Goal: Communication & Community: Participate in discussion

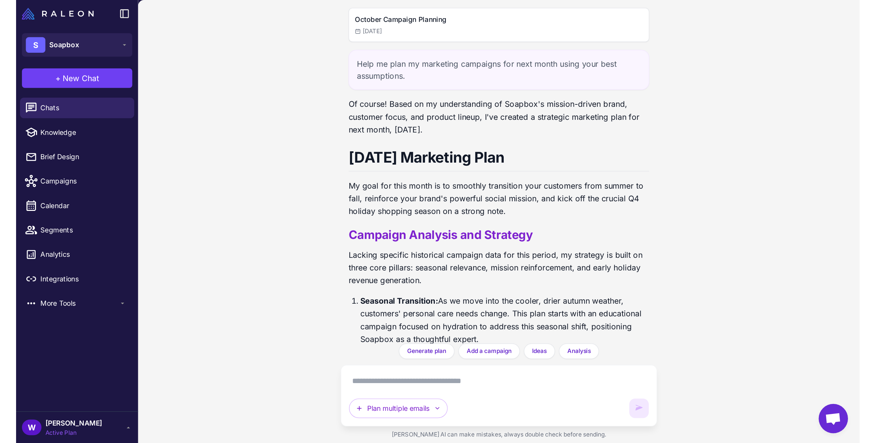
scroll to position [431, 0]
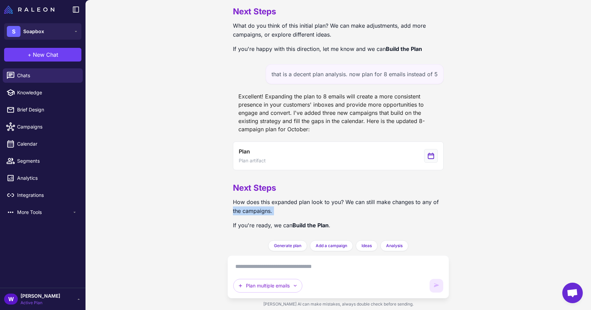
drag, startPoint x: 231, startPoint y: 206, endPoint x: 300, endPoint y: 219, distance: 70.5
click at [300, 219] on div "October Campaign Planning [DATE] Help me plan my marketing campaigns for next m…" at bounding box center [338, 120] width 222 height 240
click at [300, 219] on div "Next Steps How does this expanded plan look to you? We can still make changes t…" at bounding box center [338, 206] width 211 height 60
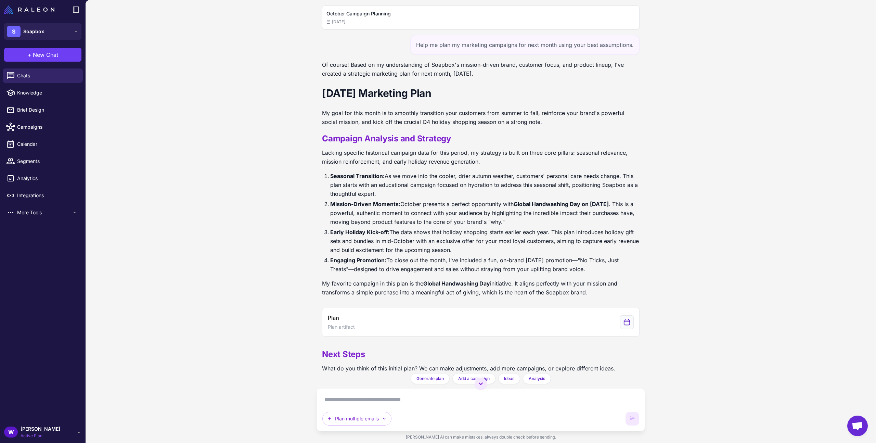
scroll to position [176, 0]
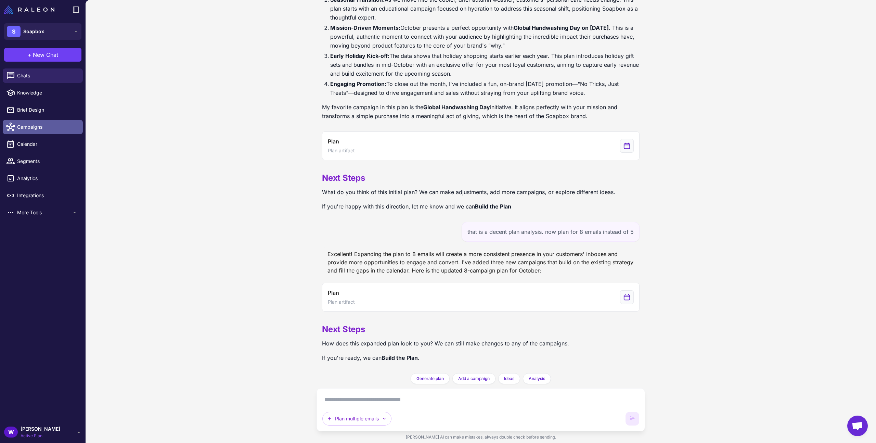
click at [54, 131] on link "Campaigns" at bounding box center [43, 127] width 80 height 14
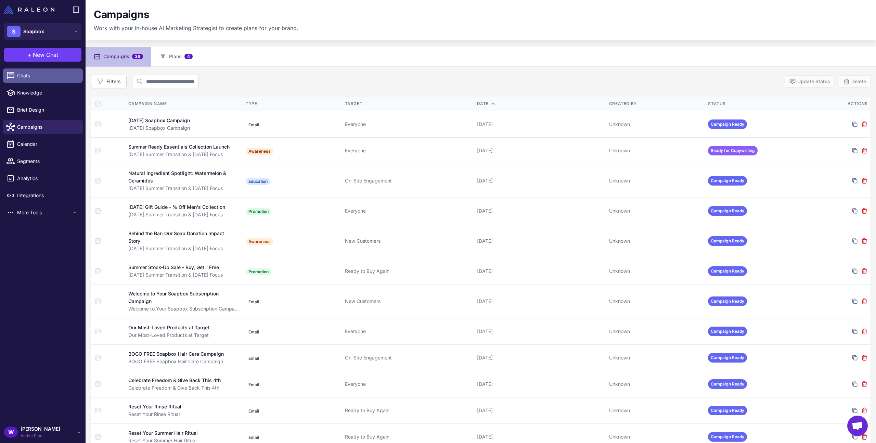
click at [56, 77] on span "Chats" at bounding box center [47, 76] width 60 height 8
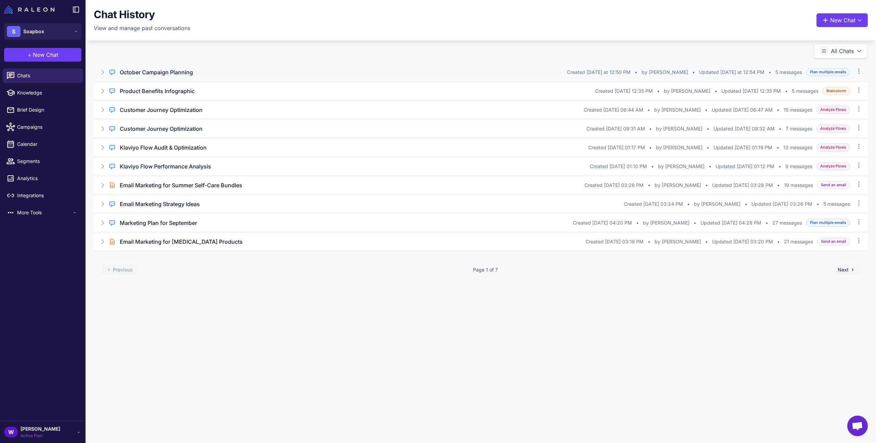
click at [191, 71] on h3 "October Campaign Planning" at bounding box center [156, 72] width 73 height 8
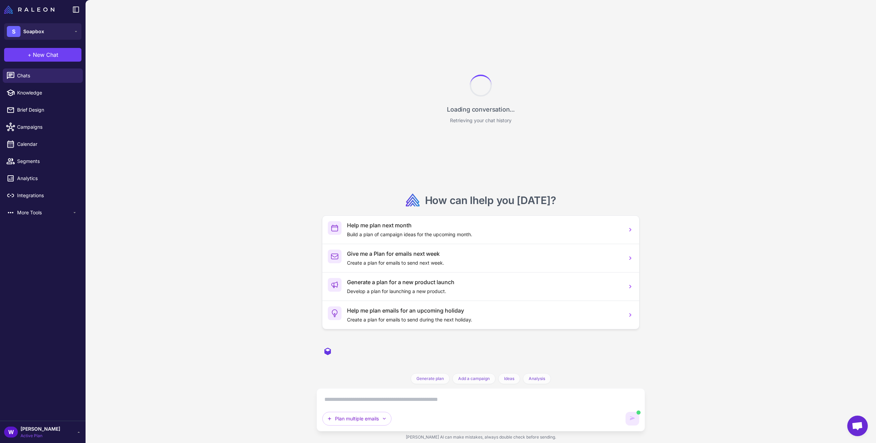
scroll to position [176, 0]
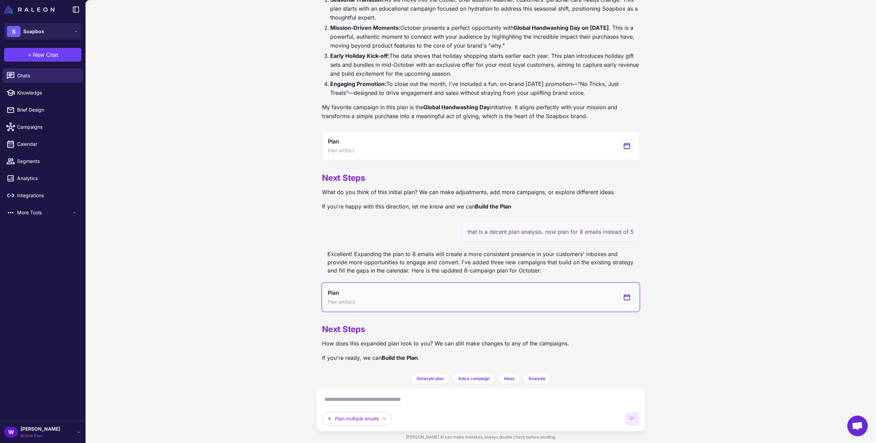
click at [404, 303] on button "Plan Plan artifact" at bounding box center [480, 297] width 317 height 29
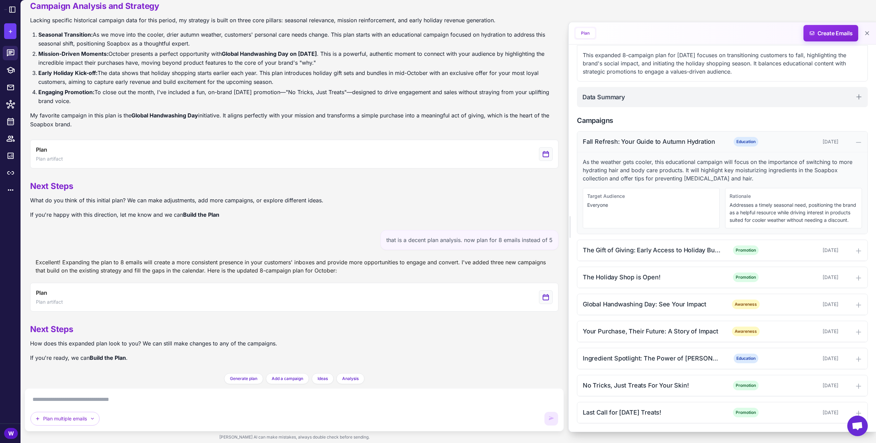
click at [591, 137] on div "Fall Refresh: Your Guide to Autumn Hydration" at bounding box center [652, 141] width 138 height 9
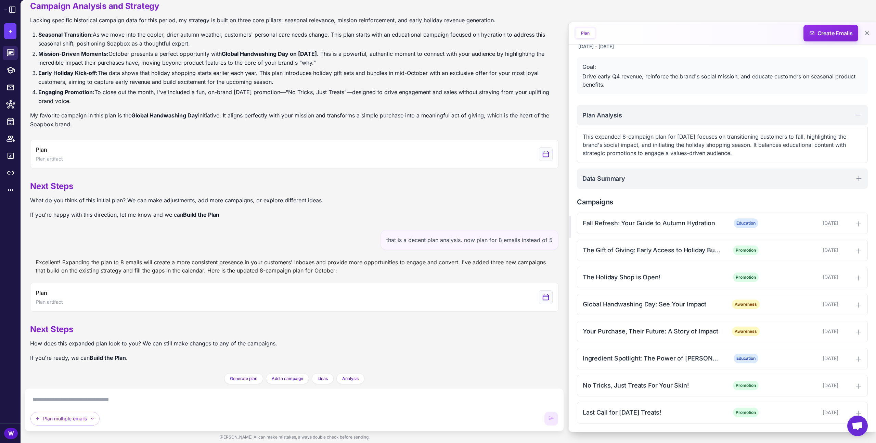
scroll to position [25, 0]
click at [591, 310] on div "Last Call for [DATE] Treats!" at bounding box center [652, 411] width 138 height 9
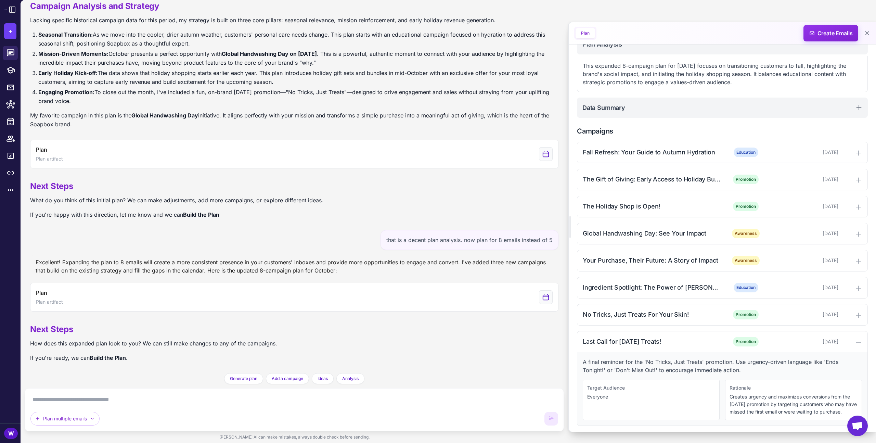
scroll to position [98, 0]
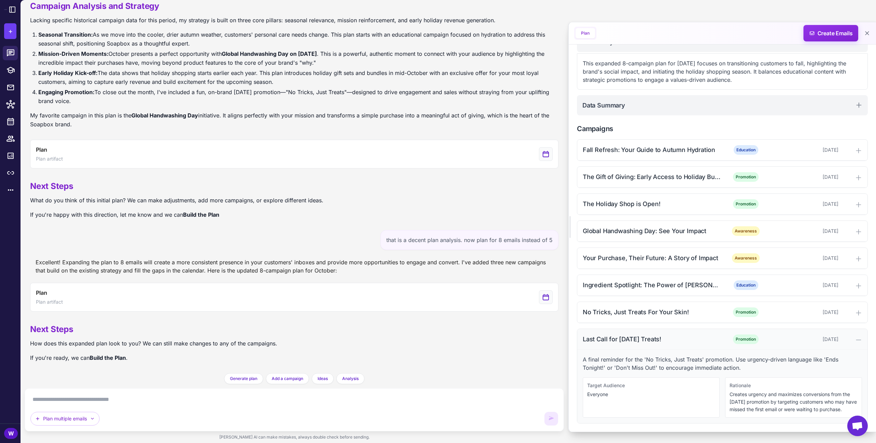
click at [591, 310] on div "Last Call for [DATE] Treats!" at bounding box center [652, 338] width 138 height 9
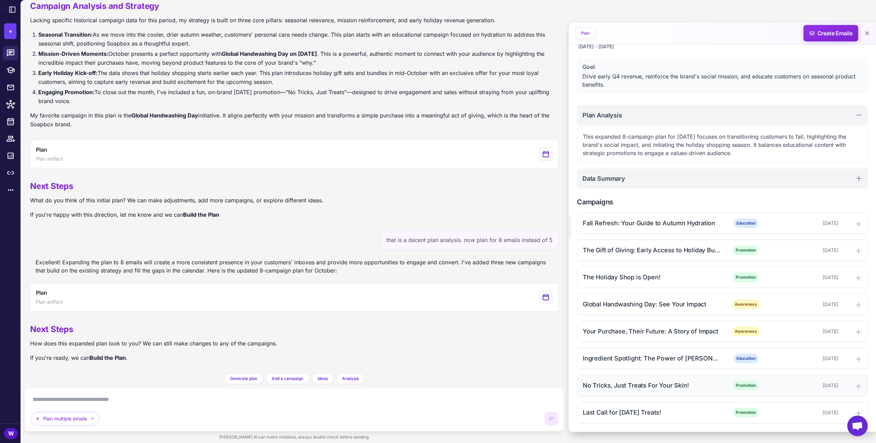
click at [591, 310] on div "No Tricks, Just Treats For Your Skin!" at bounding box center [652, 384] width 138 height 9
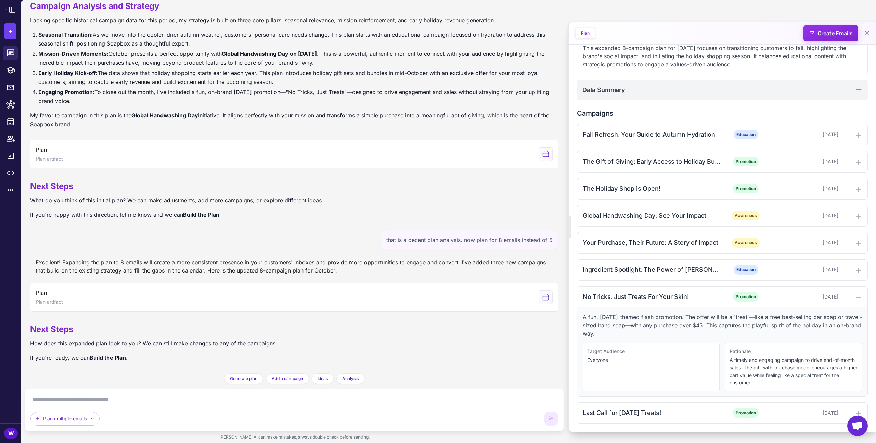
scroll to position [114, 0]
click at [591, 301] on div "No Tricks, Just Treats For Your Skin! Promotion [DATE]" at bounding box center [722, 296] width 290 height 21
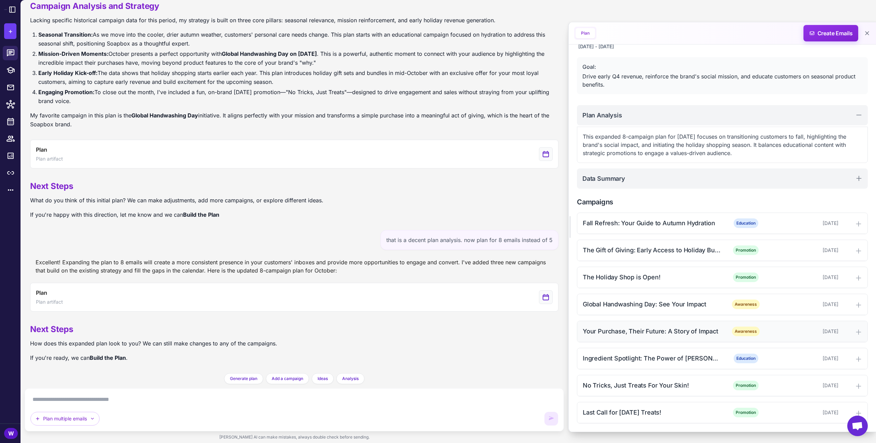
scroll to position [25, 0]
click at [392, 310] on textarea at bounding box center [293, 399] width 527 height 11
click at [394, 310] on textarea at bounding box center [293, 399] width 527 height 11
click at [225, 310] on textarea at bounding box center [293, 399] width 527 height 11
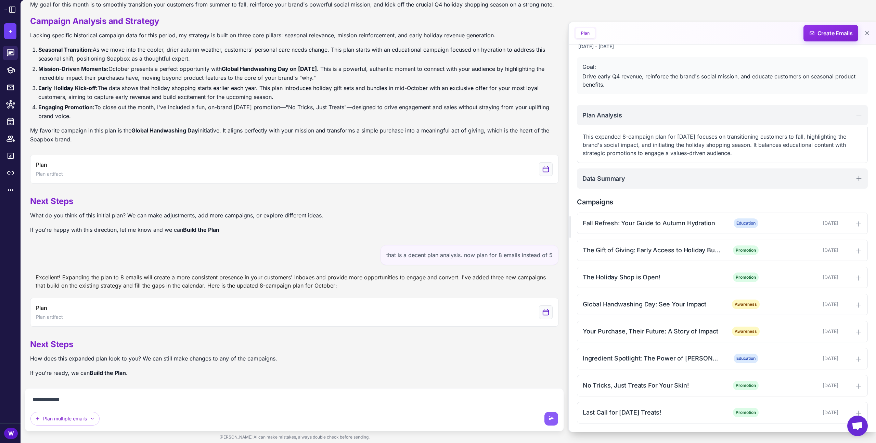
type textarea "**********"
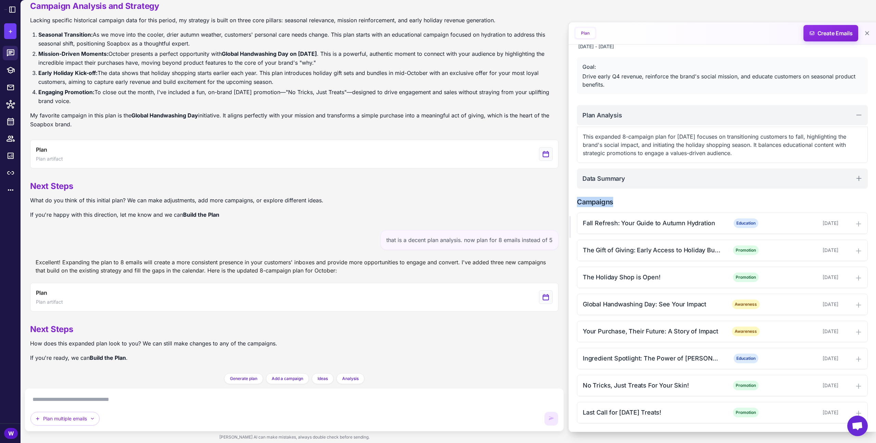
drag, startPoint x: 573, startPoint y: 202, endPoint x: 622, endPoint y: 203, distance: 49.3
click at [591, 203] on div "[DATE] Marketing Plan [DATE] - [DATE] Goal: Drive early Q4 revenue, reinforce t…" at bounding box center [721, 225] width 307 height 412
click at [591, 203] on h2 "Campaigns" at bounding box center [722, 202] width 291 height 10
click at [591, 221] on div "Fall Refresh: Your Guide to Autumn Hydration" at bounding box center [652, 222] width 138 height 9
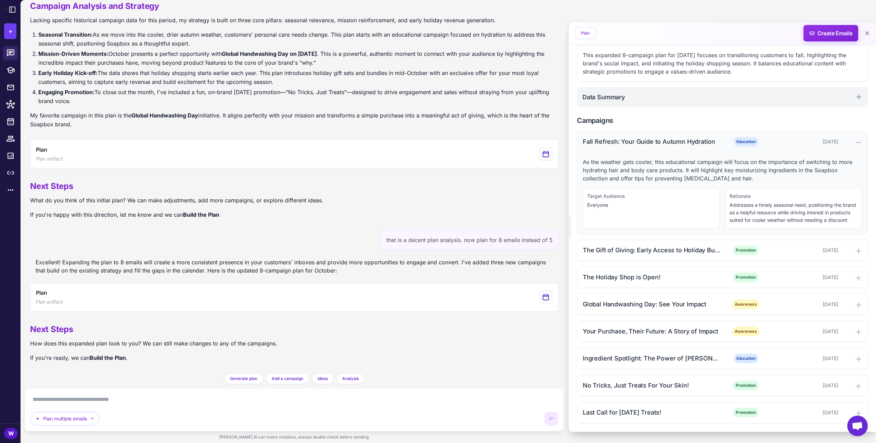
click at [591, 142] on div "Fall Refresh: Your Guide to Autumn Hydration Education [DATE]" at bounding box center [722, 141] width 290 height 21
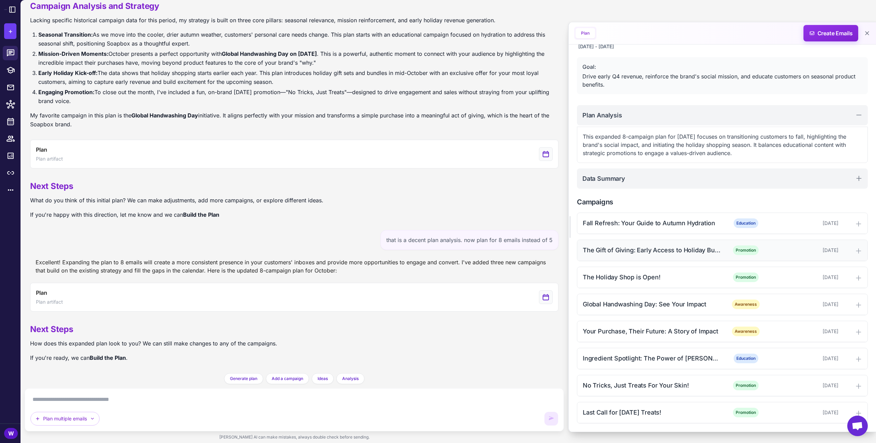
click at [591, 251] on div "The Gift of Giving: Early Access to Holiday Bundles" at bounding box center [652, 249] width 138 height 9
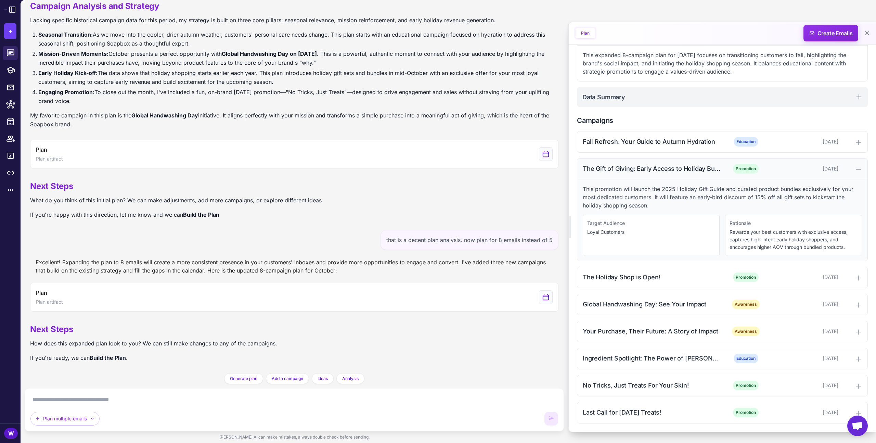
click at [591, 169] on div "The Gift of Giving: Early Access to Holiday Bundles" at bounding box center [652, 168] width 138 height 9
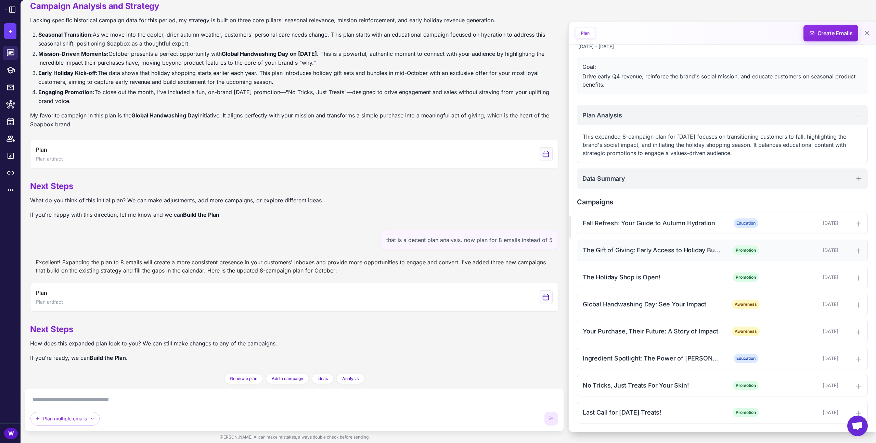
scroll to position [25, 0]
click at [591, 310] on div "Your Purchase, Their Future: A Story of Impact Awareness [DATE]" at bounding box center [722, 331] width 290 height 21
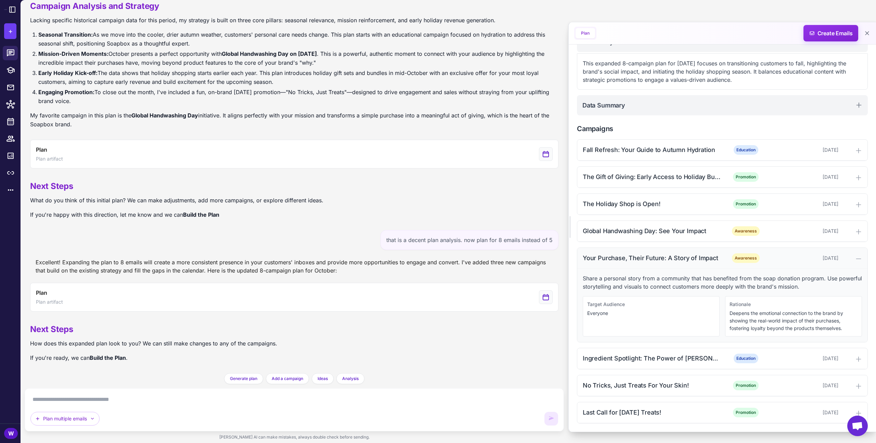
click at [591, 253] on div "Your Purchase, Their Future: A Story of Impact" at bounding box center [652, 257] width 138 height 9
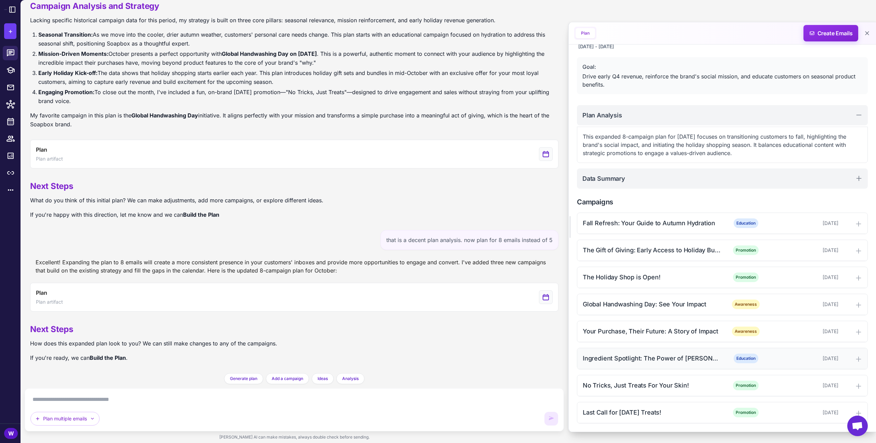
click at [591, 310] on div "Ingredient Spotlight: The Power of [PERSON_NAME] Butter Education [DATE]" at bounding box center [722, 358] width 290 height 21
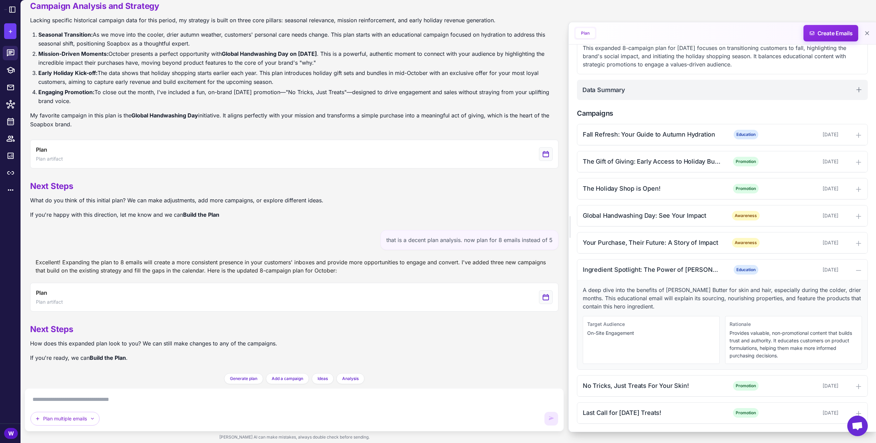
scroll to position [114, 0]
click at [591, 272] on div "Ingredient Spotlight: The Power of [PERSON_NAME] Butter" at bounding box center [652, 268] width 138 height 9
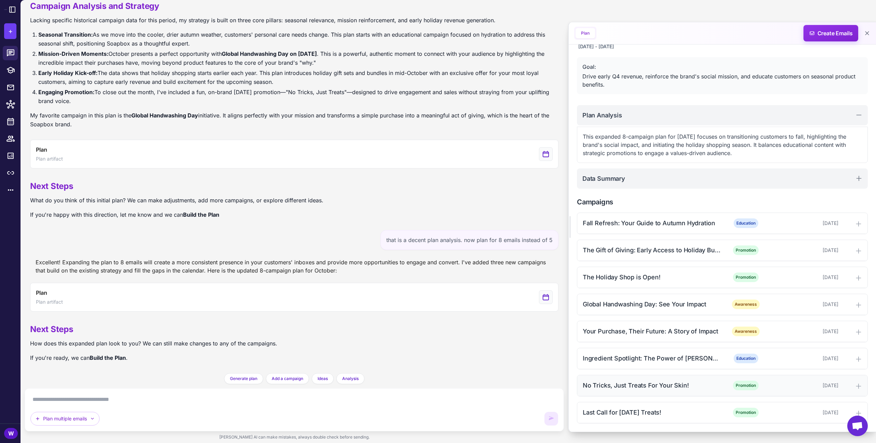
click at [591, 310] on div "No Tricks, Just Treats For Your Skin!" at bounding box center [652, 384] width 138 height 9
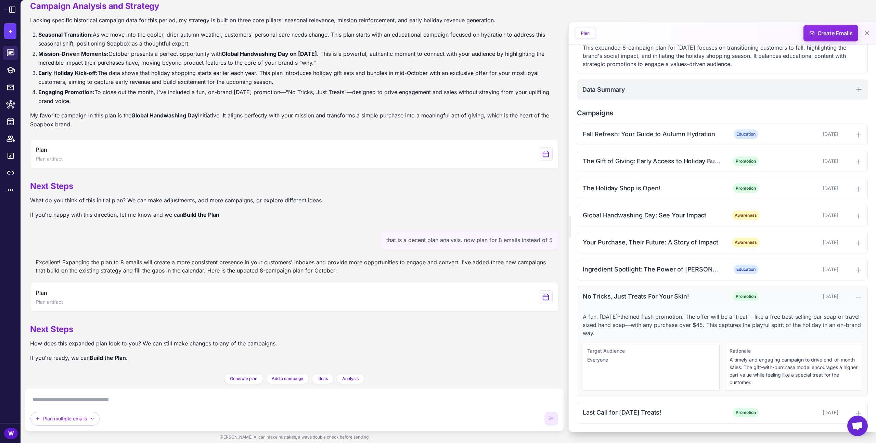
click at [591, 295] on div "No Tricks, Just Treats For Your Skin!" at bounding box center [652, 295] width 138 height 9
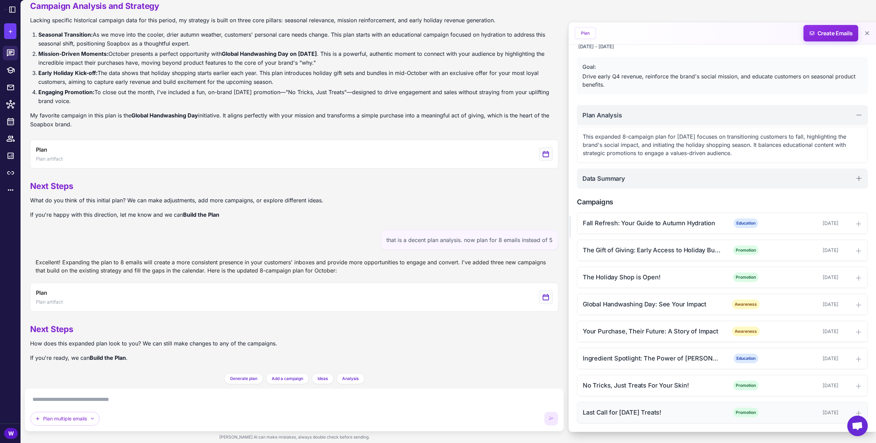
click at [591, 310] on div "Last Call for [DATE] Treats! Promotion [DATE]" at bounding box center [722, 412] width 290 height 21
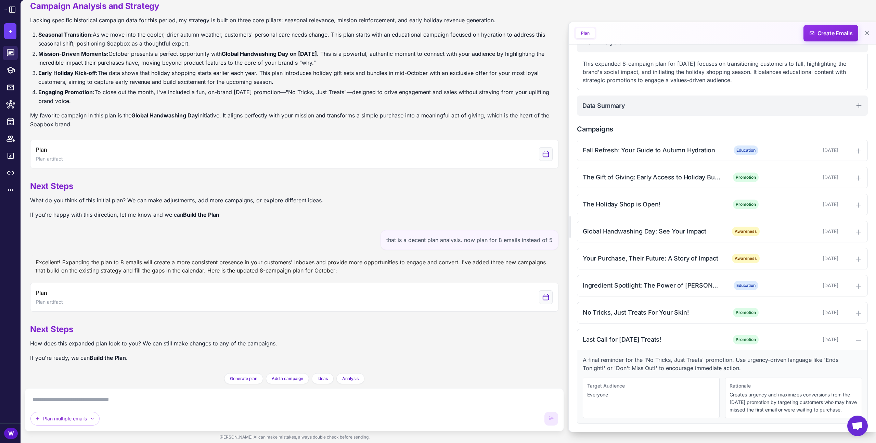
scroll to position [98, 0]
click at [591, 310] on div "Last Call for [DATE] Treats!" at bounding box center [652, 338] width 138 height 9
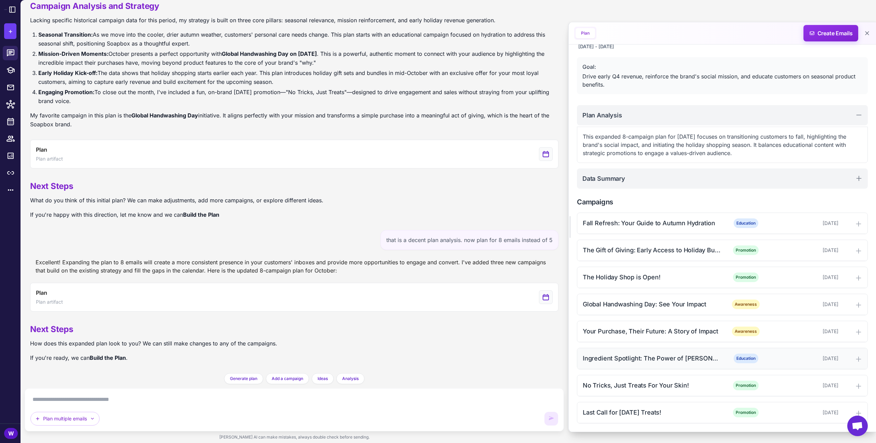
scroll to position [25, 0]
click at [324, 310] on textarea at bounding box center [293, 399] width 527 height 11
